Goal: Communication & Community: Answer question/provide support

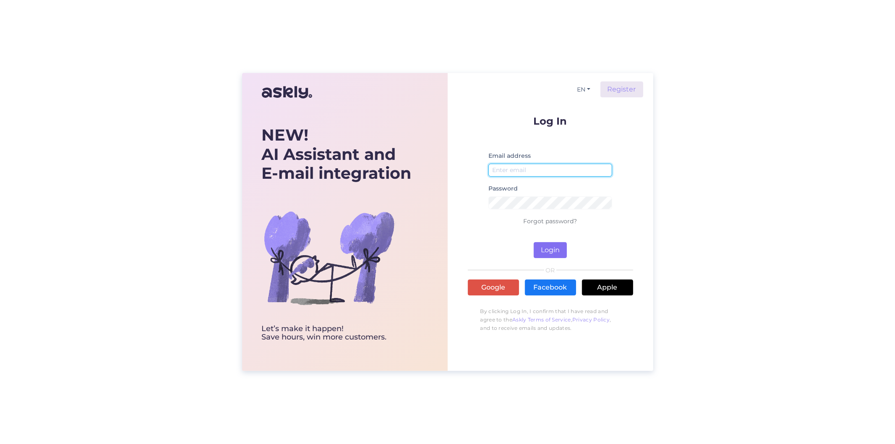
type input "[EMAIL_ADDRESS][DOMAIN_NAME]"
click at [544, 249] on button "Login" at bounding box center [550, 250] width 33 height 16
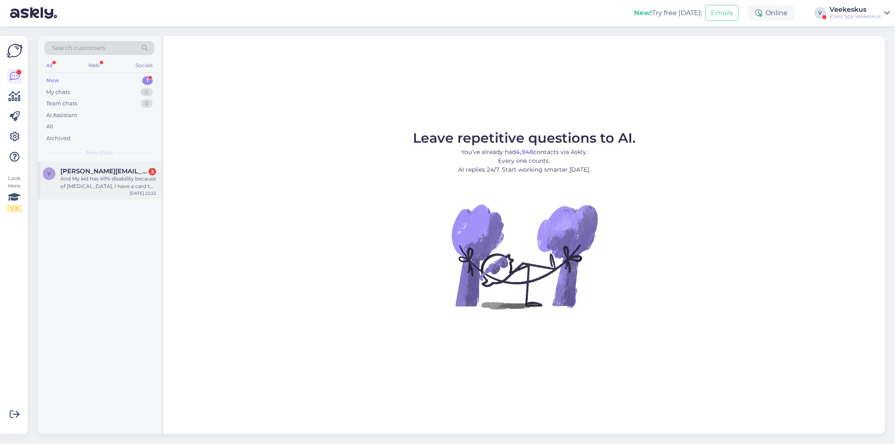
click at [117, 174] on span "[PERSON_NAME][EMAIL_ADDRESS][DOMAIN_NAME]" at bounding box center [103, 172] width 87 height 8
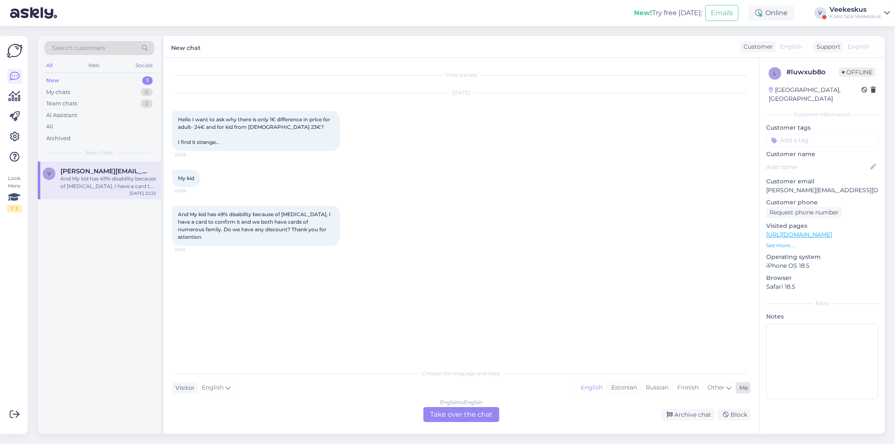
click at [632, 391] on div "Estonian" at bounding box center [624, 388] width 34 height 13
click at [474, 416] on div "English to Estonian Take over the chat" at bounding box center [462, 414] width 76 height 15
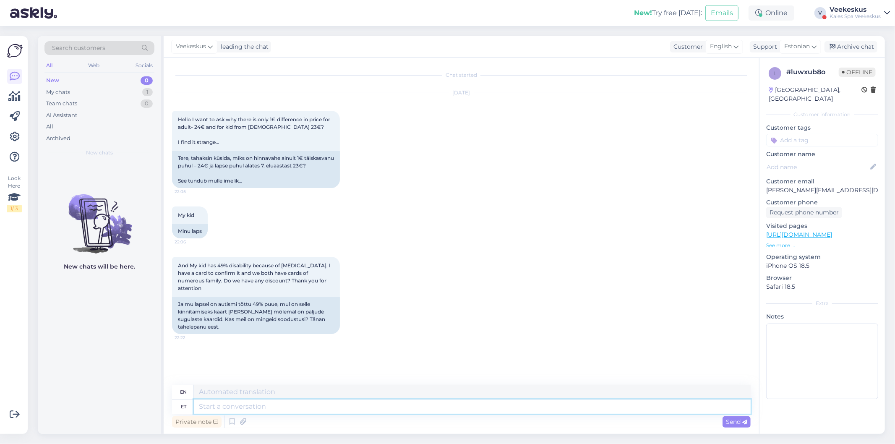
click at [274, 406] on textarea at bounding box center [472, 407] width 557 height 14
type textarea "Tere!"
type textarea "Hello!"
type textarea "Tere! Lap"
type textarea "Hello! Child"
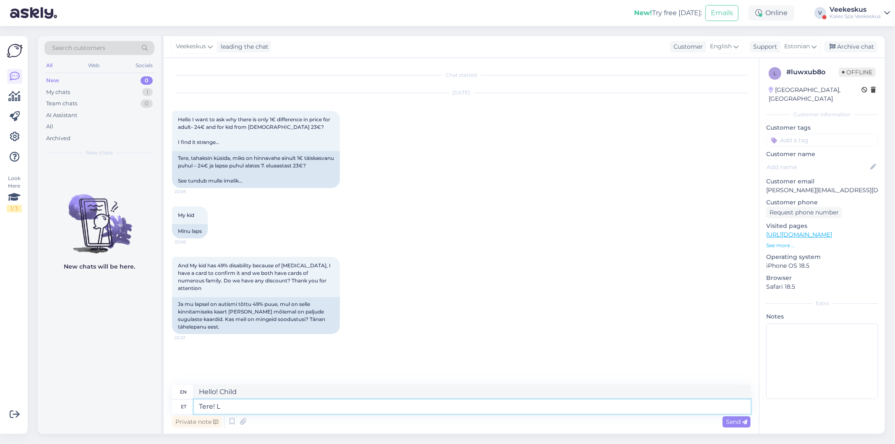
type textarea "Tere!"
type textarea "Hello!"
type textarea "Tere! [PERSON_NAME]"
type textarea "Hello! If"
type textarea "Tere! Kui te"
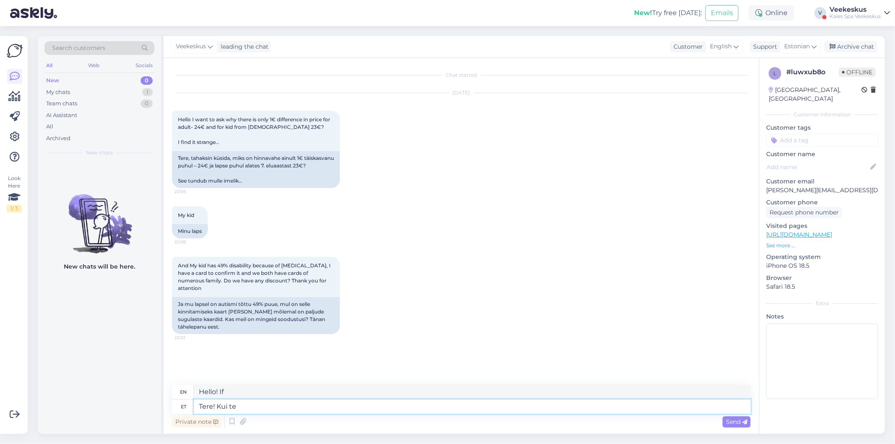
type textarea "Hello! If you"
type textarea "Tere! Kui te sovi"
type textarea "Hello! If you agree"
type textarea "Tere! Kui te soo"
type textarea "Hello! If you are"
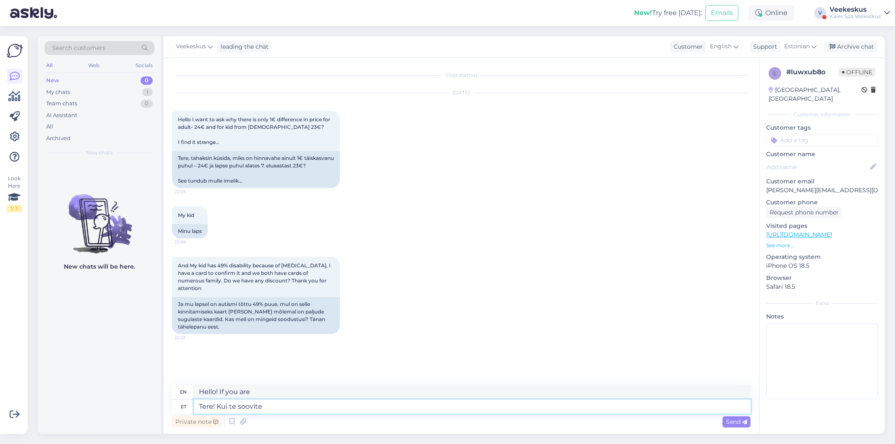
type textarea "Tere! Kui te soovite"
type textarea "Hello! If you want"
type textarea "Tere! Kui te soovite osta"
type textarea "Hello! If you want to buy"
type textarea "Tere! Kui te soovite osta terve"
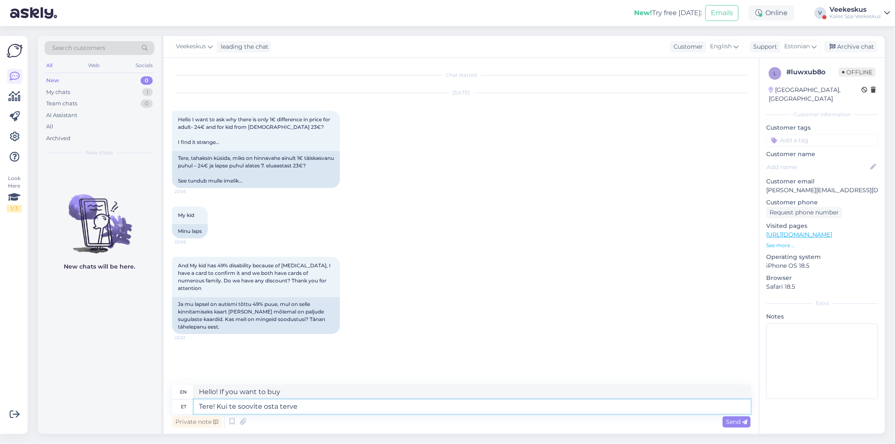
type textarea "Hello! If you want to buy a whole"
type textarea "Tere! Kui te soovite osta terve päeva"
type textarea "Hello! If you want to buy all day"
type textarea "Tere! Kui te soovite osta terve päeva pileti"
type textarea "Hello! If you want to buy a full day ticket"
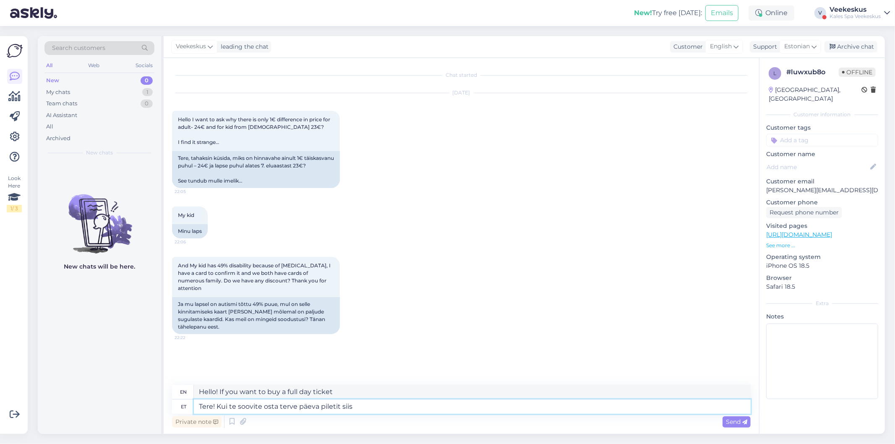
type textarea "Tere! Kui te soovite osta terve päeva piletit siis"
type textarea "Hello! If you want to buy a full day ticket then"
type textarea "Tere! Kui te soovite osta terve päeva piletit siis kohapeal"
type textarea "Hello! If you want to buy a full day ticket, then on site"
type textarea "Tere! Kui te soovite osta terve päeva piletit siis kohapeal on"
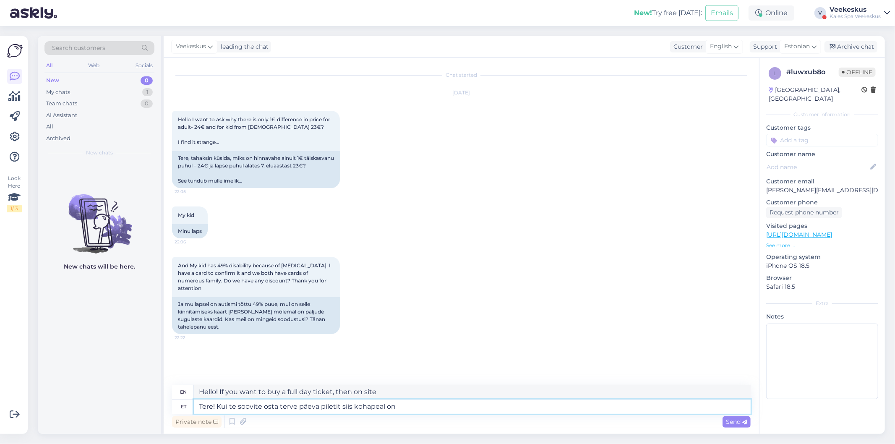
type textarea "Hello! If you want to buy a full day ticket, there is"
type textarea "Tere! Kui te soovite osta terve päeva piletit siis kohapeal on hind"
type textarea "Hello! If you want to buy a full day ticket, the price is on site."
type textarea "Tere! Kui te soovite osta terve päeva piletit siis kohapeal on hind 23"
type textarea "Hello! If you want to buy a full day ticket, the price on site is 23"
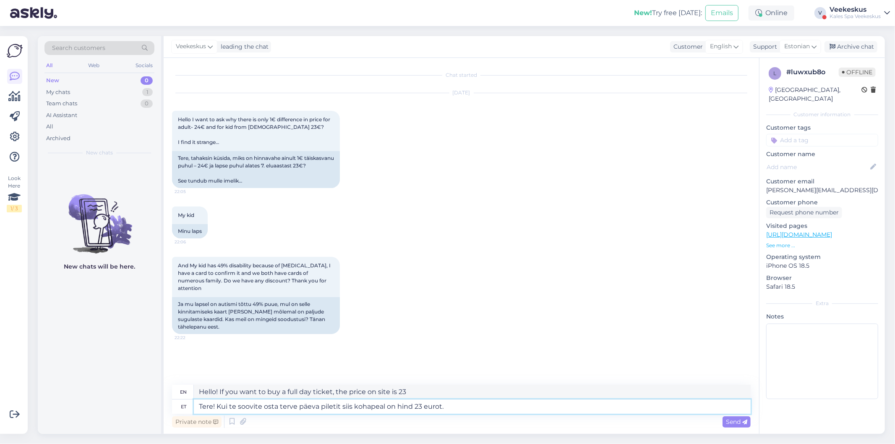
type textarea "Tere! Kui te soovite osta terve päeva piletit siis kohapeal on hind 23 eurot."
type textarea "Hello! If you want to buy a full-day ticket, the price on site is 23 euros."
type textarea "Tere! Kui te soovite osta terve päeva piletit siis kohapeal on hind 23 eurot. H…"
type textarea "Hello! If you want to buy a full day ticket on site, the price is 23 euros. Mor…"
type textarea "Tere! Kui te soovite osta terve päeva piletit siis kohapeal on hind 23 eurot. H…"
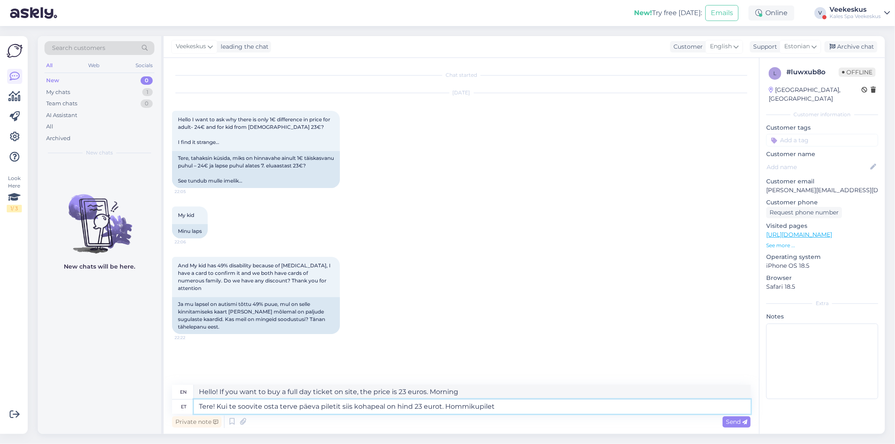
type textarea "Hello! If you want to buy a full day ticket, the price on site is 23 euros. Mor…"
type textarea "Tere! Kui te soovite osta terve päeva piletit siis kohapeal on hind 23 eurot. H…"
type textarea "Hello! If you want to buy a full day ticket on site, the price is 23 euros. Mor…"
type textarea "Tere! Kui te soovite osta terve päeva piletit siis kohapeal on hind 23 eurot. H…"
type textarea "Hello! If you want to buy a full day ticket, the price is 23 euros on site. Mor…"
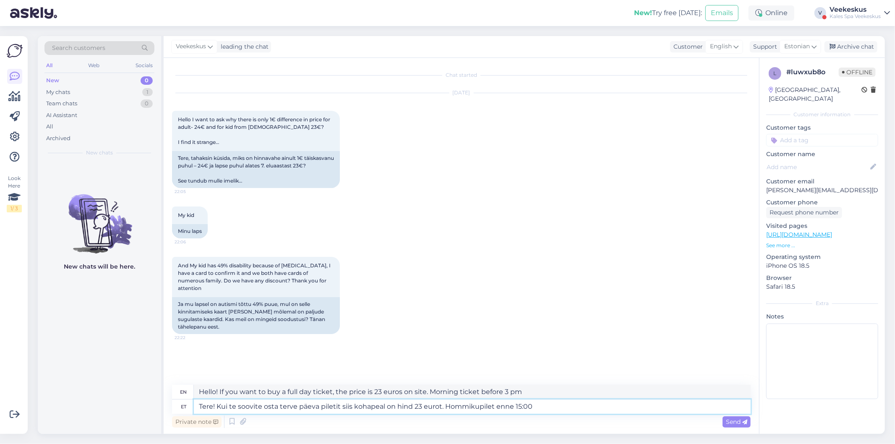
type textarea "Tere! Kui te soovite osta terve päeva piletit siis kohapeal on hind 23 eurot. H…"
type textarea "Hello! If you want to buy a full day ticket, the price on site is 23 euros. Mor…"
type textarea "Tere! Kui te soovite osta terve päeva piletit siis kohapeal on hind 23 eurot. H…"
type textarea "Hello! If you want to buy a whole day ticket, the price on site is 23 euros. Mo…"
type textarea "Tere! Kui te soovite osta terve päeva piletit siis kohapeal on hind 23 eurot. H…"
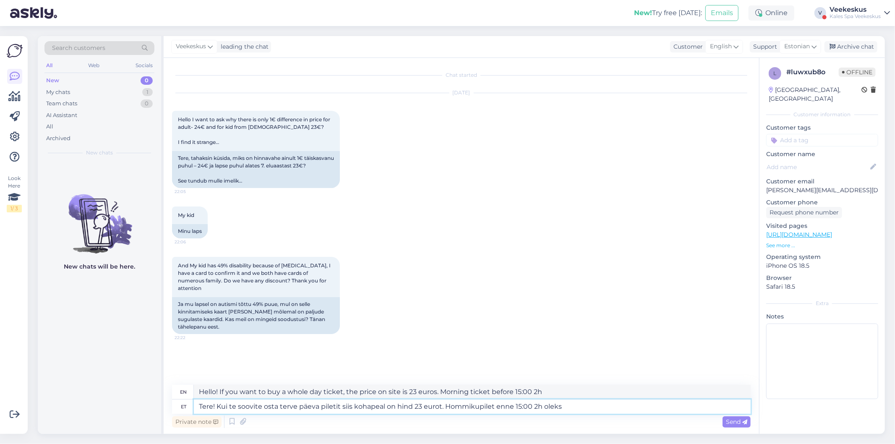
type textarea "Hello! If you want to buy a full day ticket, the price on site is 23 euros. A m…"
type textarea "Tere! Kui te soovite osta terve päeva piletit siis kohapeal on hind 23 eurot. H…"
type textarea "Hello! If you want to buy a full day ticket, the price is 23 euros on site. Mor…"
type textarea "Tere! Kui te soovite osta terve päeva piletit siis kohapeal on hind 23 eurot. H…"
type textarea "Hello! If you want to buy a full day ticket, the price on site is 23 euros. A m…"
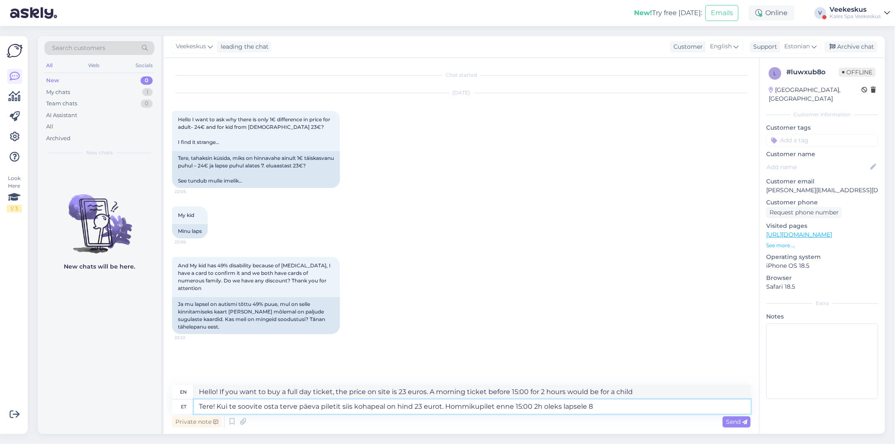
type textarea "Tere! Kui te soovite osta terve päeva piletit siis kohapeal on hind 23 eurot. H…"
type textarea "Hello! If you want to buy a whole day ticket, the price on site is 23 euros. A …"
type textarea "Tere! Kui te soovite osta terve päeva piletit siis kohapeal on hind 23 eurot. H…"
type textarea "Hello! If you want to buy a full day ticket, the price on site is 23 euros. A m…"
type textarea "Tere! Kui te soovite osta terve päeva piletit siis kohapeal on hind 23 eurot. H…"
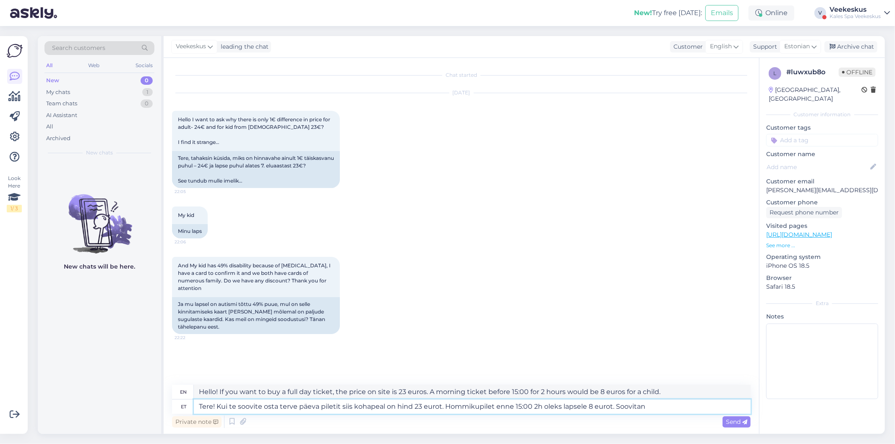
type textarea "Hello! If you want to buy a full day ticket, the price on site is 23 euros. A m…"
type textarea "Tere! Kui te soovite osta terve päeva piletit siis kohapeal on hind 23 eurot. H…"
type textarea "Hello! If you want to buy a full day ticket, the price on site is 23 euros. A m…"
type textarea "Tere! Kui te soovite osta terve päeva piletit siis kohapeal on hind 23 eurot. H…"
type textarea "Hello! If you want to buy a full day ticket, the price on site is 23 euros. A m…"
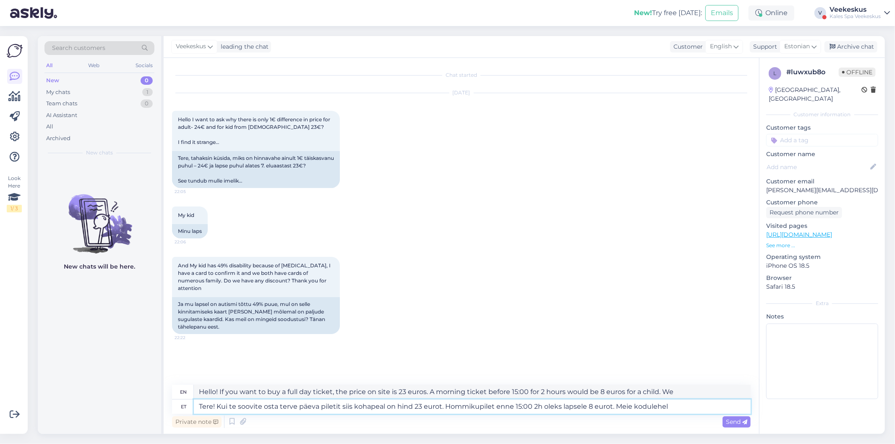
type textarea "Tere! Kui te soovite osta terve päeva piletit siis kohapeal on hind 23 eurot. H…"
type textarea "Hello! If you want to buy a full day ticket, the price on site is 23 euros. A m…"
type textarea "Tere! Kui te soovite osta terve päeva piletit siis kohapeal on hind 23 eurot. H…"
type textarea "Hello! If you want to buy a full day ticket, the price on site is 23 euros. A m…"
type textarea "Tere! Kui te soovite osta terve päeva piletit siis kohapeal on hind 23 eurot. H…"
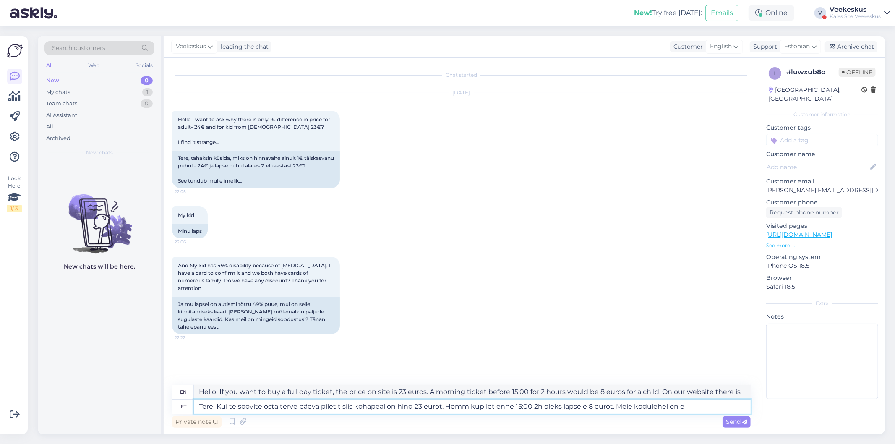
type textarea "Hello! If you want to buy a full day ticket, the price on site is 23 euros. A m…"
type textarea "Tere! Kui te soovite osta terve päeva piletit siis kohapeal on hind 23 eurot. H…"
type textarea "Hello! If you want to buy a full day ticket, the price on site is 23 euros. A m…"
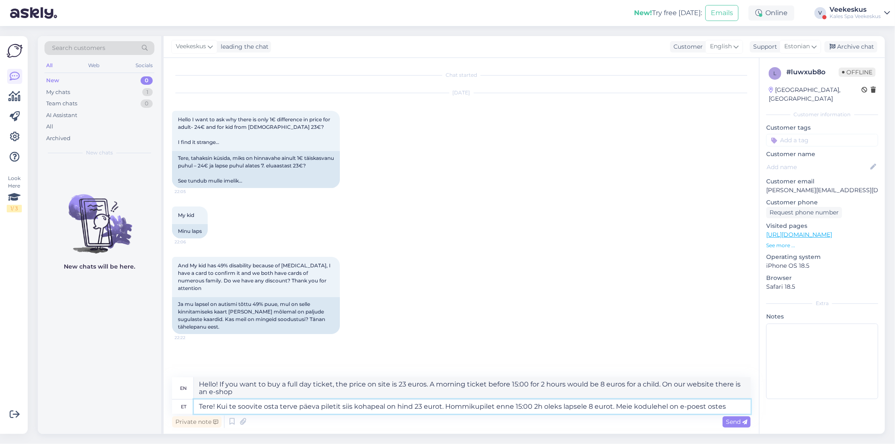
type textarea "Tere! Kui te soovite osta terve päeva piletit siis kohapeal on hind 23 eurot. H…"
type textarea "Hello! If you want to buy a full day ticket, the price on site is 23 euros. A m…"
type textarea "Tere! Kui te soovite osta terve päeva piletit siis kohapeal on hind 23 eurot. H…"
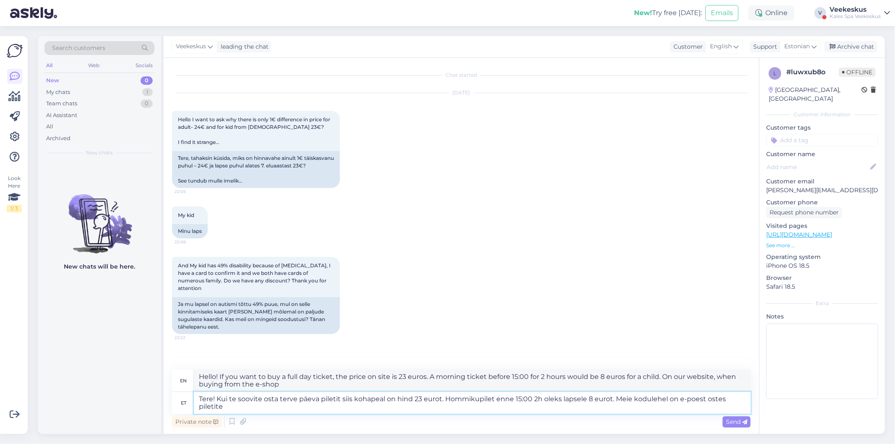
type textarea "Hello! If you want to buy a full day ticket, the price on site is 23 euros. A m…"
type textarea "Tere! Kui te soovite osta terve päeva piletit siis kohapeal on hind 23 eurot. H…"
type textarea "Hello! If you want to buy a full day ticket, the price on site is 23 euros. A m…"
type textarea "Tere! Kui te soovite osta terve päeva piletit siis kohapeal on hind 23 eurot. H…"
type textarea "Hello! If you want to buy a full day ticket, the price on site is 23 euros. A m…"
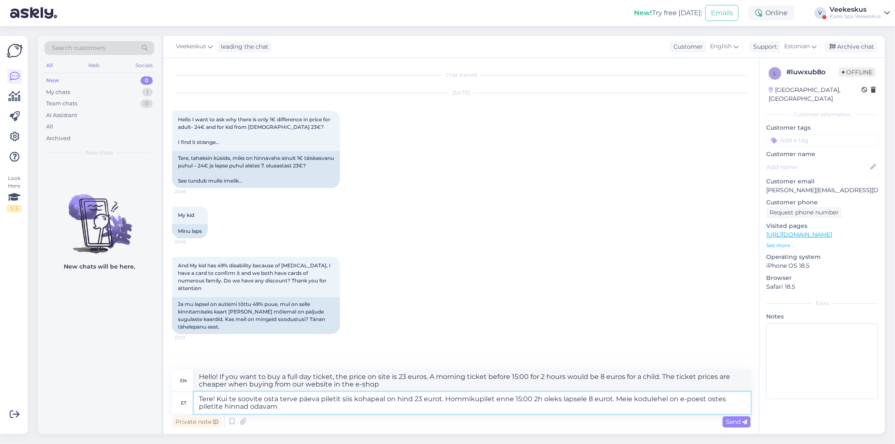
type textarea "Tere! Kui te soovite osta terve päeva piletit siis kohapeal on hind 23 eurot. H…"
type textarea "Hello! If you want to buy a full day ticket, the price on site is 23 euros. A m…"
type textarea "Tere! Kui te soovite osta terve päeva piletit siis kohapeal on hind 23 eurot. H…"
type textarea "Hello! If you want to buy a full day ticket, the price on site is 23 euros. A m…"
type textarea "Tere! Kui te soovite osta terve päeva piletit siis kohapeal on hind 23 eurot. H…"
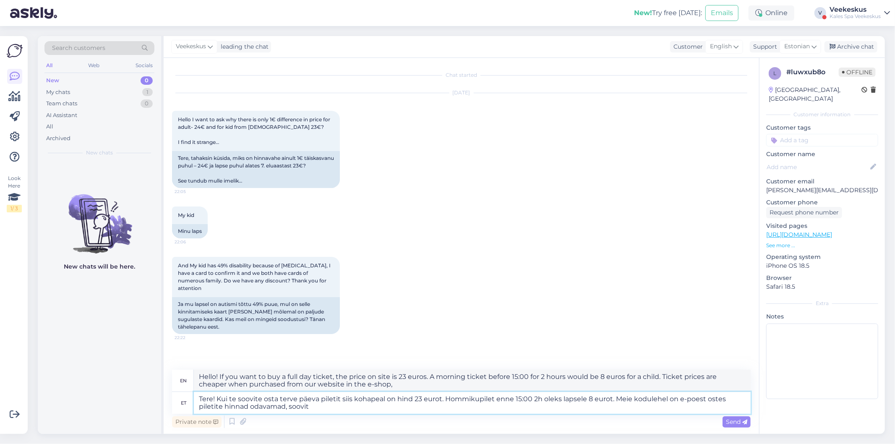
type textarea "Hello! If you want to buy a full day ticket, the price on site is 23 euros. A m…"
type textarea "Tere! Kui te soovite osta terve päeva piletit siis kohapeal on hind 23 eurot. H…"
type textarea "Hello! If you want to buy a full day ticket, the price on site is 23 euros. A m…"
type textarea "Tere! Kui te soovite osta terve päeva piletit siis kohapeal on hind 23 eurot. H…"
type textarea "Hello! If you want to buy a full day ticket, the price on site is 23 euros. A m…"
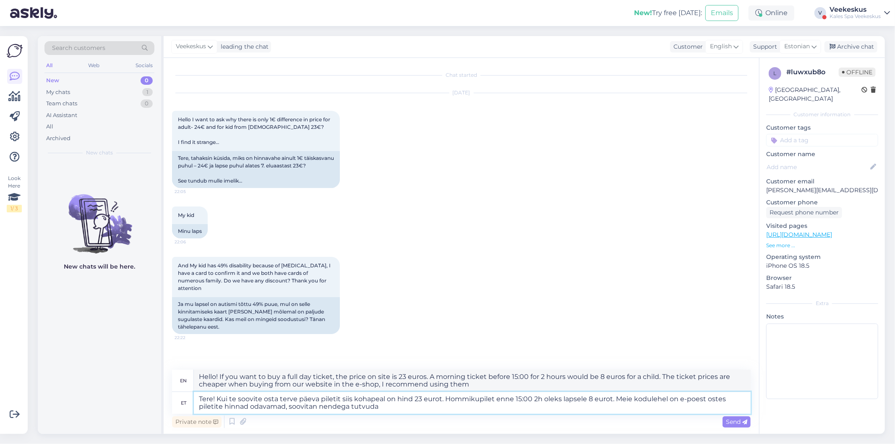
type textarea "Tere! Kui te soovite osta terve päeva piletit siis kohapeal on hind 23 eurot. H…"
type textarea "Hello! If you want to buy a full day ticket, the price on site is 23 euros. A m…"
paste textarea "[URL][DOMAIN_NAME]"
type textarea "Tere! Kui te soovite osta terve päeva piletit siis kohapeal on hind 23 eurot. H…"
type textarea "Hello! If you want to buy a full day ticket, the price on site is 23 euros. A m…"
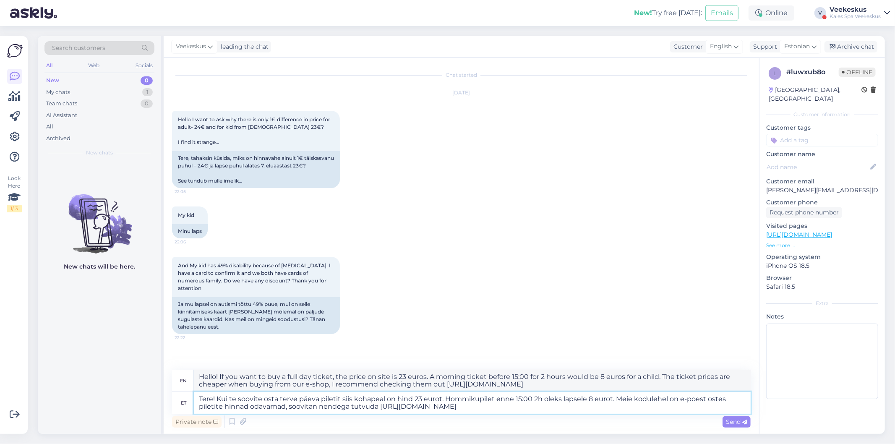
drag, startPoint x: 677, startPoint y: 401, endPoint x: 631, endPoint y: 400, distance: 46.6
click at [631, 400] on textarea "Tere! Kui te soovite osta terve päeva piletit siis kohapeal on hind 23 eurot. H…" at bounding box center [472, 403] width 557 height 22
type textarea "Tere! Kui te soovite osta terve päeva piletit siis kohapeal on hind 23 eurot. H…"
type textarea "Hello! If you want to buy a full day ticket, the price on site is 23 euros. A m…"
type textarea "Tere! Kui te soovite osta terve päeva piletit siis kohapeal on hind 23 eurot. H…"
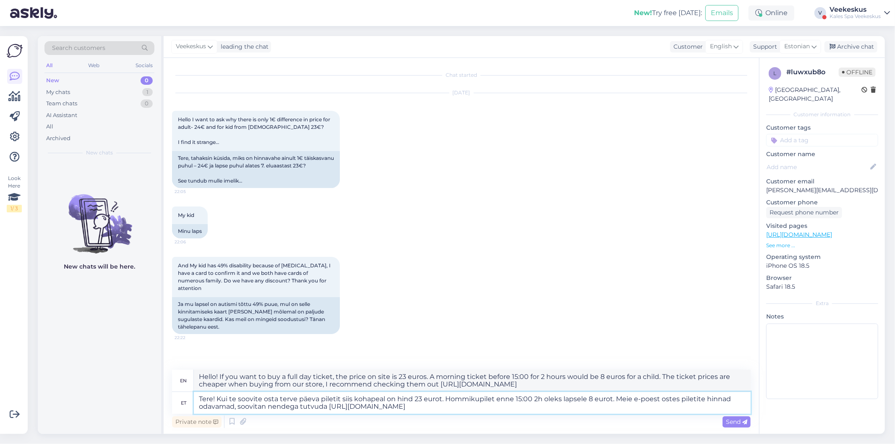
type textarea "Hello! If you want to buy a full day ticket, the price on site is 23 euros. A m…"
click at [725, 400] on textarea "Tere! Kui te soovite osta terve päeva piletit siis kohapeal on hind 23 eurot. H…" at bounding box center [472, 403] width 557 height 22
click at [453, 411] on textarea "Tere! Kui te soovite osta terve päeva piletit siis kohapeal on hind 23 eurot. H…" at bounding box center [472, 403] width 557 height 22
click at [446, 400] on textarea "Tere! Kui te soovite osta terve päeva piletit siis kohapeal on hind 23 eurot. H…" at bounding box center [472, 403] width 557 height 22
click at [610, 406] on textarea "Tere! Kui te soovite osta terve päeva piletit siis kohapeal on hind 23 eurot. H…" at bounding box center [472, 403] width 557 height 22
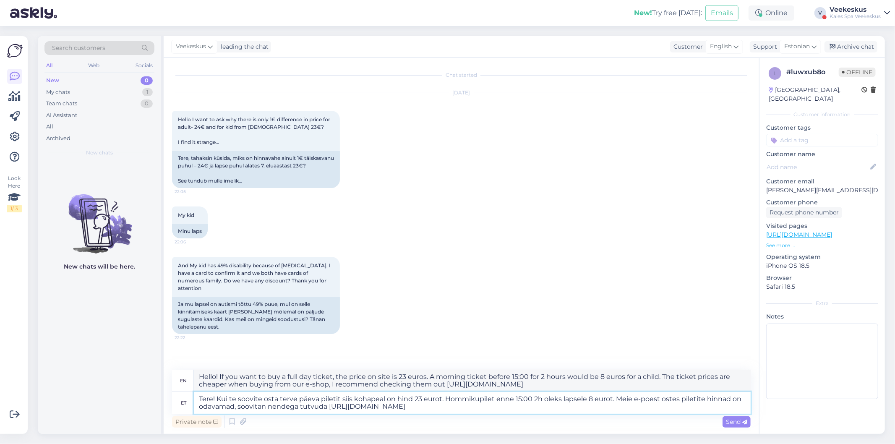
click at [614, 406] on textarea "Tere! Kui te soovite osta terve päeva piletit siis kohapeal on hind 23 eurot. H…" at bounding box center [472, 403] width 557 height 22
click at [614, 403] on textarea "Tere! Kui te soovite osta terve päeva piletit siis kohapeal on hind 23 eurot. H…" at bounding box center [472, 403] width 557 height 22
type textarea "Tere! Kui te soovite osta terve päeva piletit siis kohapeal on hind 23 eurot. H…"
type textarea "Hello! If you want to buy a full day ticket, the price on site is 23 euros. A m…"
type textarea "Tere! Kui te soovite osta terve päeva piletit siis kohapeal on hind 23 eurot. H…"
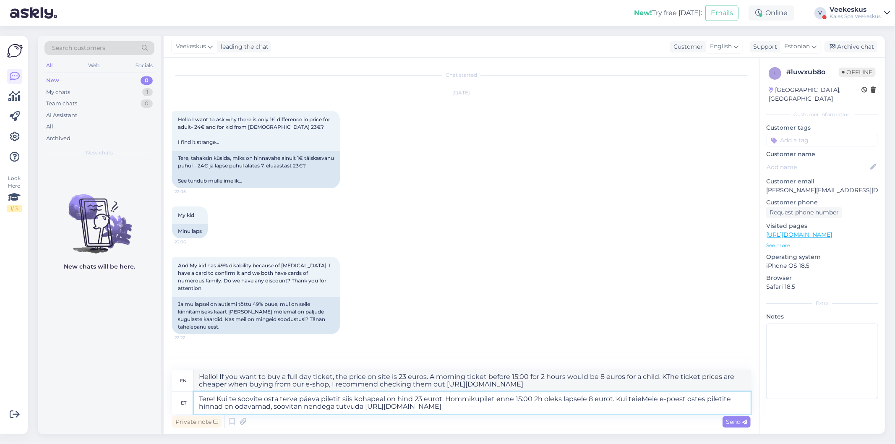
type textarea "Hello! If you want to buy a full day ticket, the price on site is 23 euros. A m…"
type textarea "Tere! Kui te soovite osta terve päeva piletit siis kohapeal on hind 23 eurot. H…"
type textarea "Hello! If you want to buy a full day ticket, the price on site is 23 euros. A m…"
type textarea "Tere! Kui te soovite osta terve päeva piletit siis kohapeal on hind 23 eurot. H…"
type textarea "Hello! If you want to buy a full day ticket, the price on site is 23 euros. A m…"
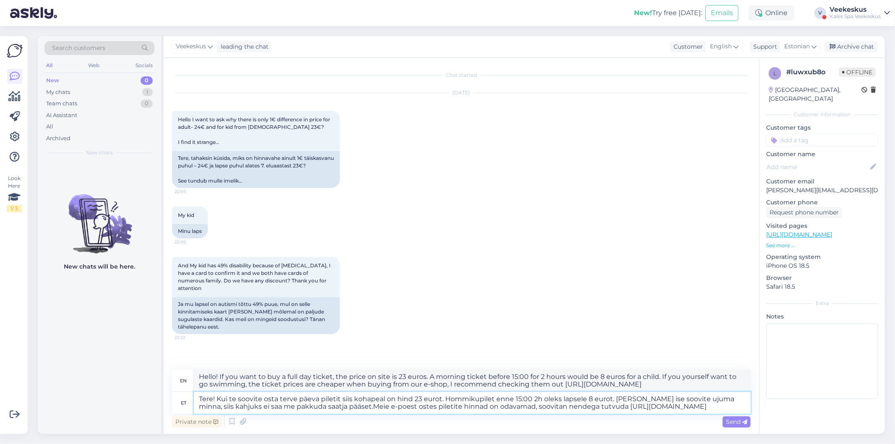
type textarea "Tere! Kui te soovite osta terve päeva piletit siis kohapeal on hind 23 eurot. H…"
type textarea "Hello! If you want to buy a full day ticket, the price on site is 23 euros. A m…"
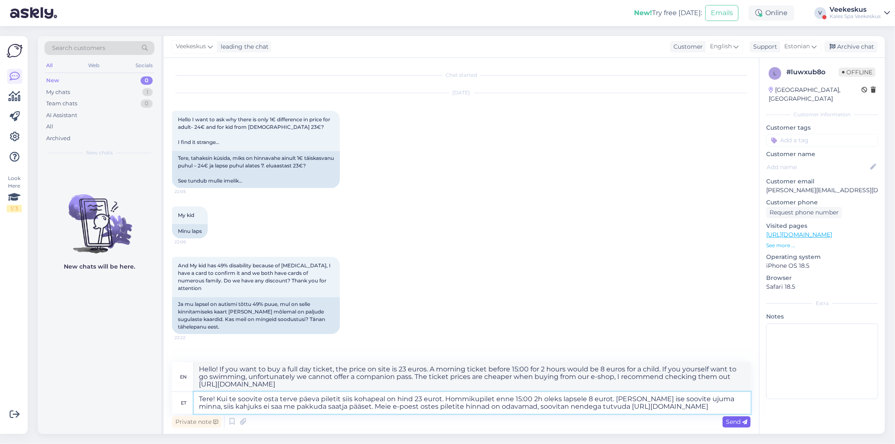
type textarea "Tere! Kui te soovite osta terve päeva piletit siis kohapeal on hind 23 eurot. H…"
click at [732, 423] on span "Send" at bounding box center [736, 422] width 21 height 8
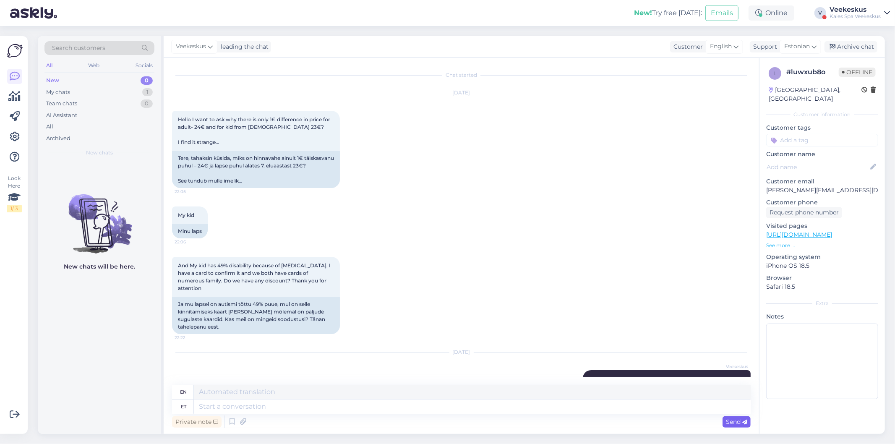
scroll to position [116, 0]
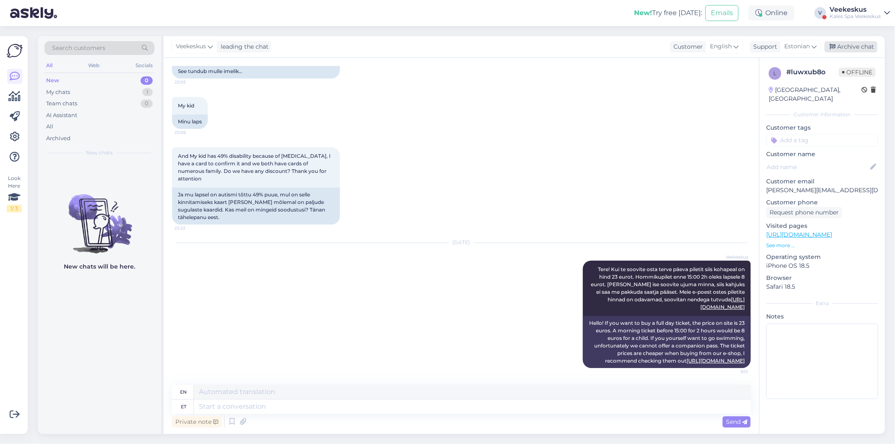
click at [843, 43] on div "Archive chat" at bounding box center [851, 46] width 53 height 11
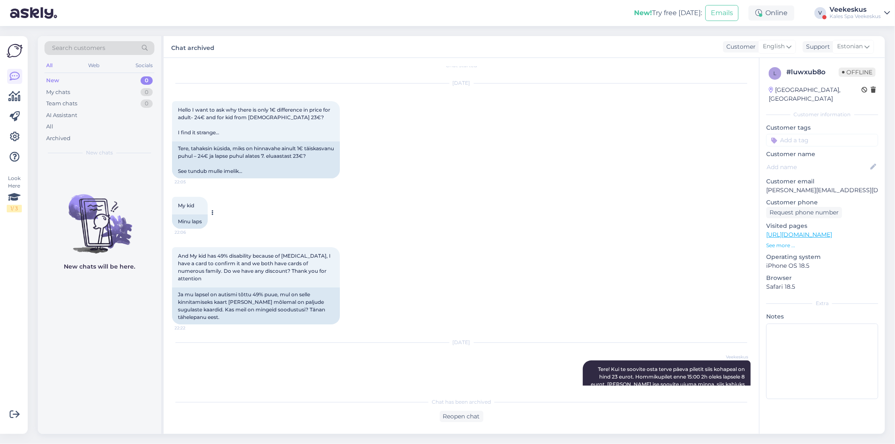
scroll to position [0, 0]
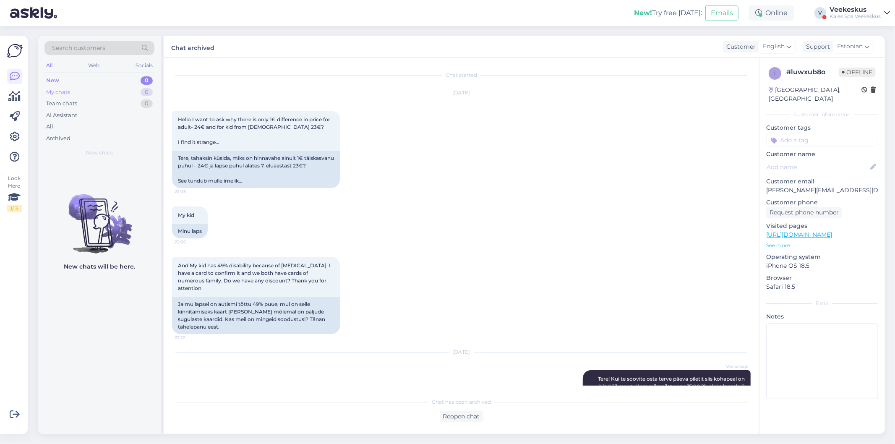
click at [92, 91] on div "My chats 0" at bounding box center [100, 92] width 110 height 12
click at [99, 128] on div "All" at bounding box center [100, 127] width 110 height 12
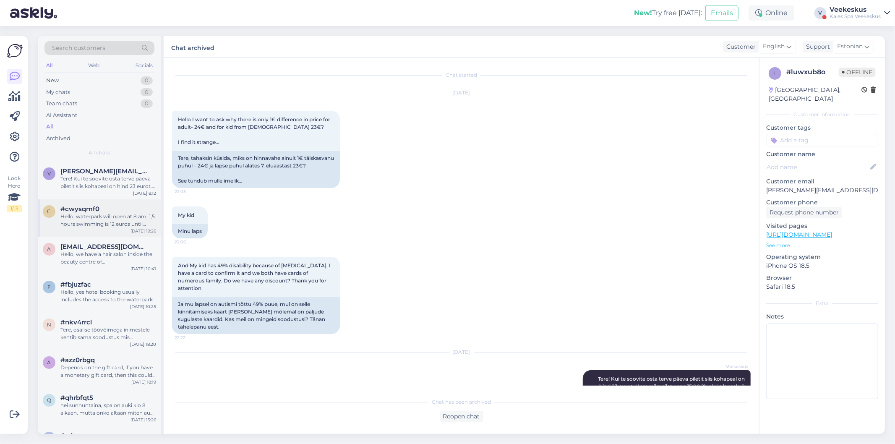
click at [111, 227] on div "Hello, waterpark will open at 8 am. 1,5 hours swimming is 12 euros until 15.00 …" at bounding box center [108, 220] width 96 height 15
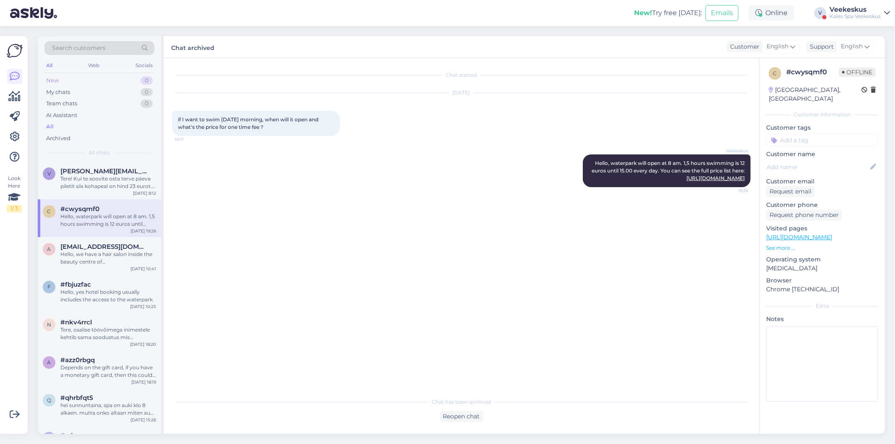
click at [107, 80] on div "New 0" at bounding box center [100, 81] width 110 height 12
